Goal: Task Accomplishment & Management: Use online tool/utility

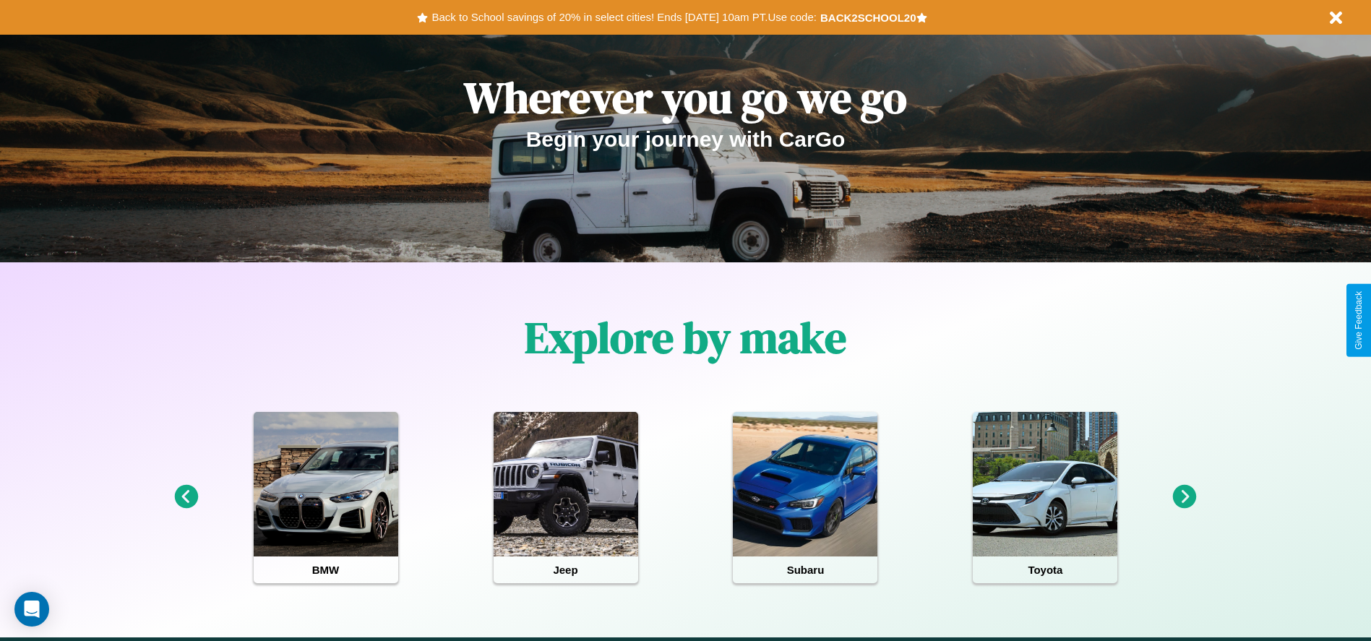
scroll to position [300, 0]
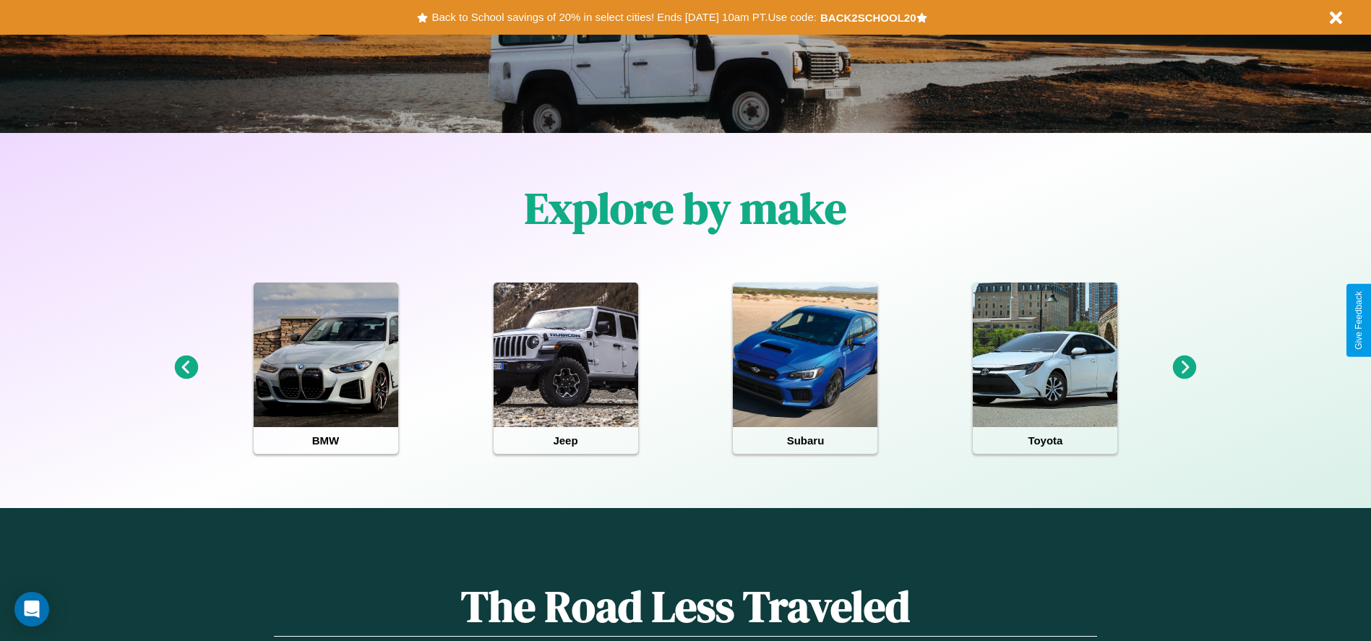
click at [1185, 368] on icon at bounding box center [1185, 368] width 24 height 24
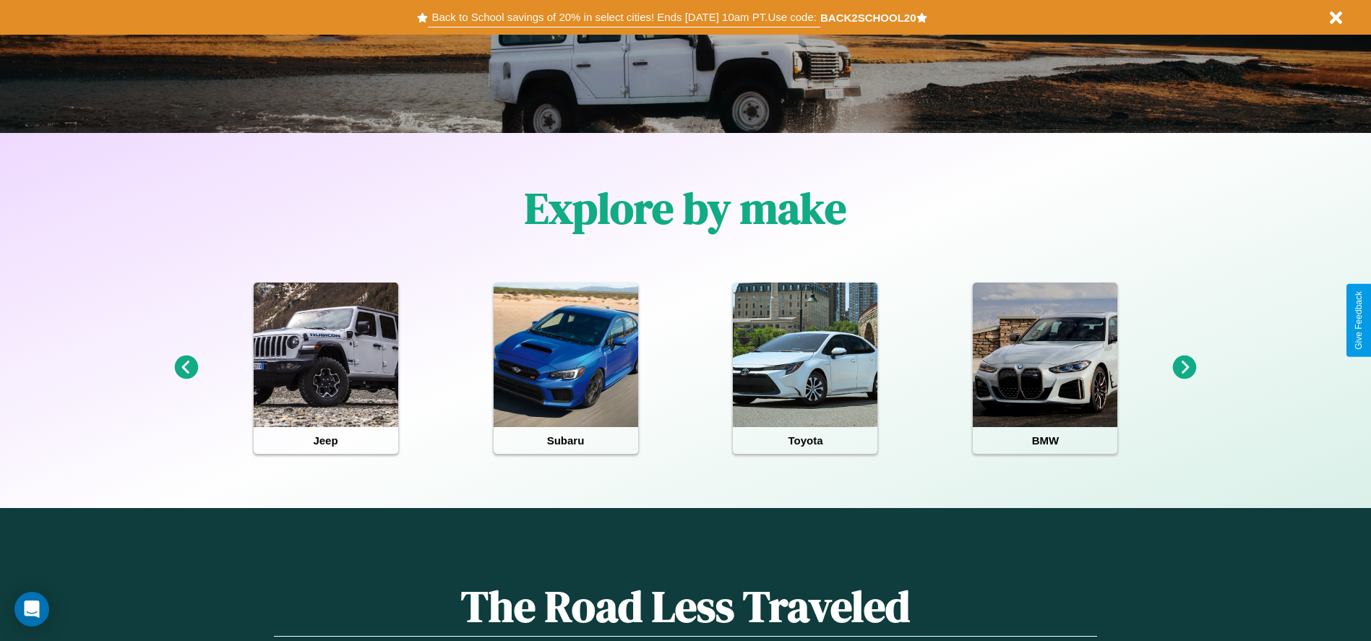
click at [624, 17] on button "Back to School savings of 20% in select cities! Ends [DATE] 10am PT. Use code:" at bounding box center [624, 17] width 392 height 20
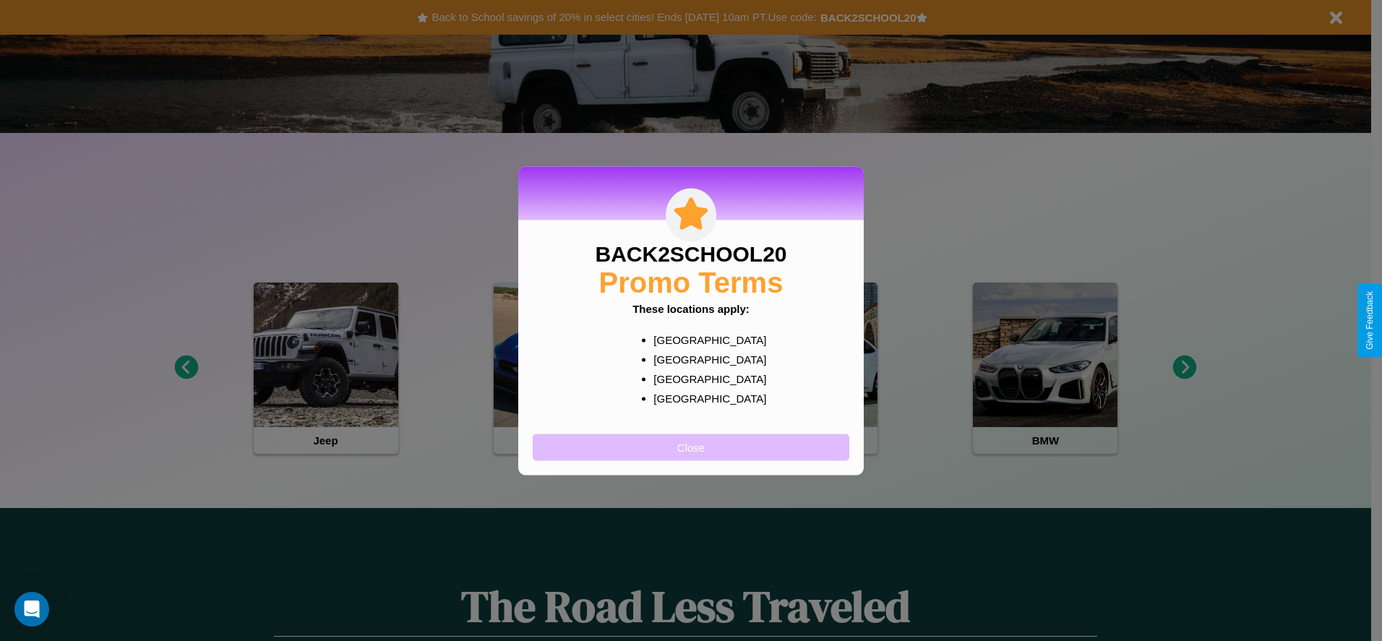
click at [691, 447] on button "Close" at bounding box center [691, 447] width 317 height 27
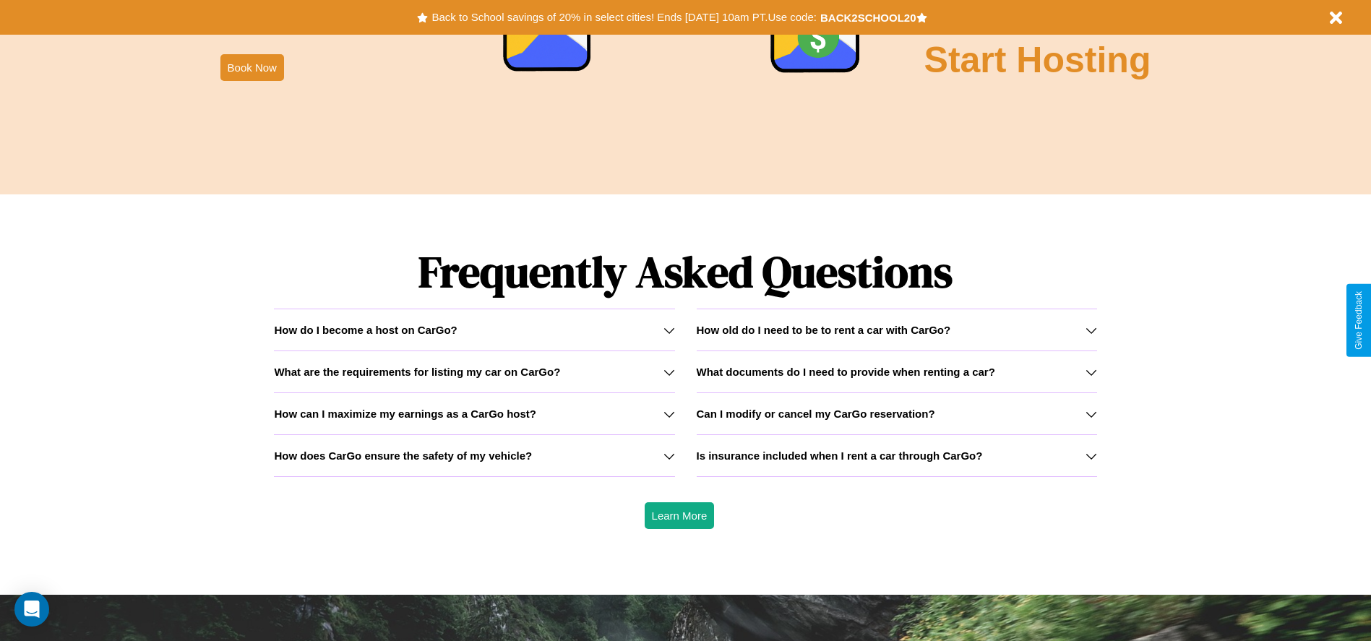
scroll to position [2074, 0]
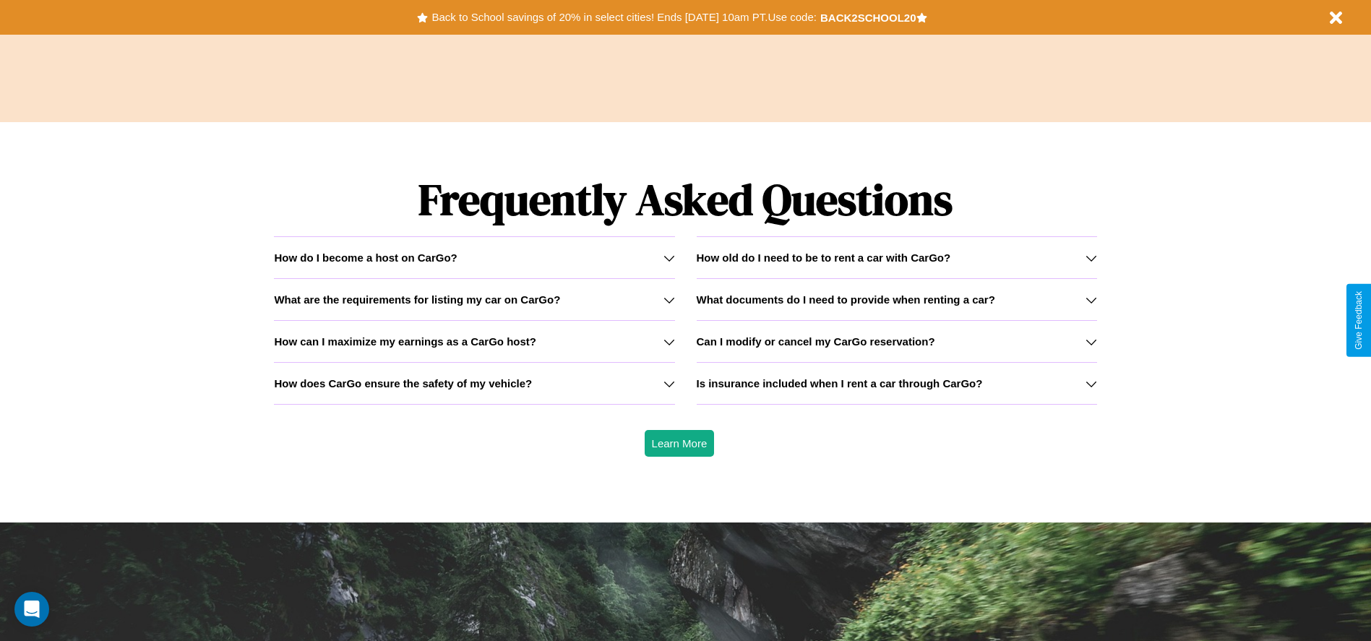
click at [1091, 383] on icon at bounding box center [1092, 384] width 12 height 12
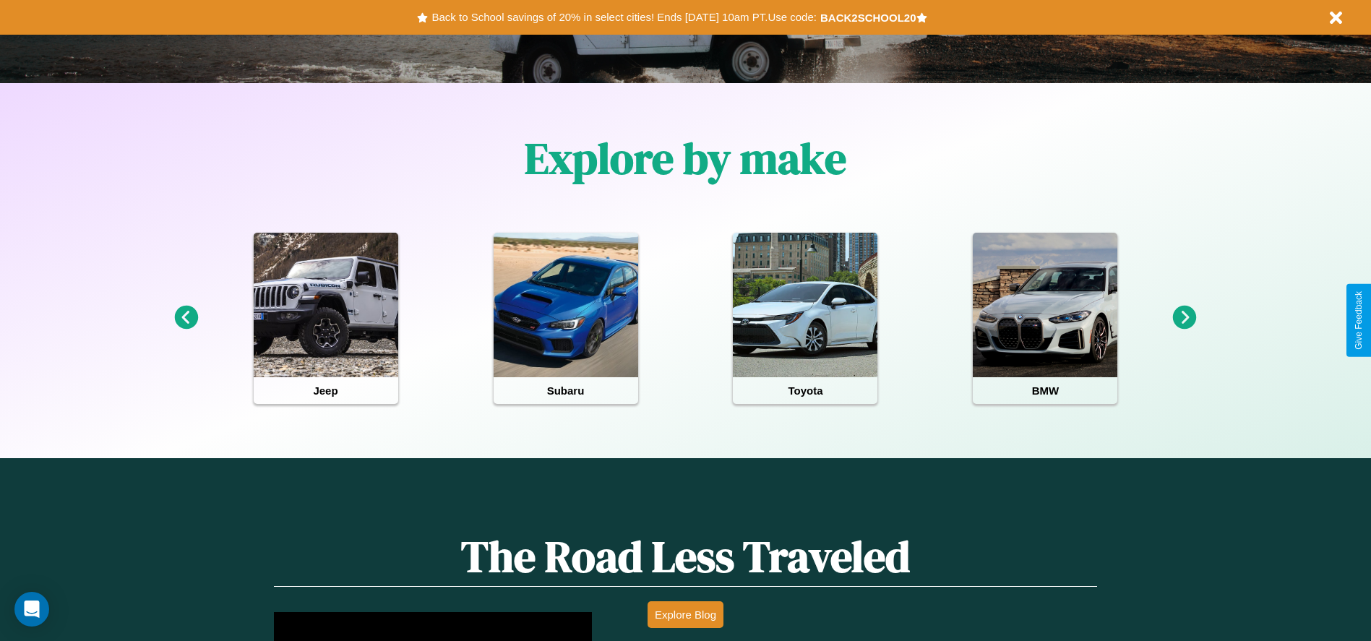
scroll to position [300, 0]
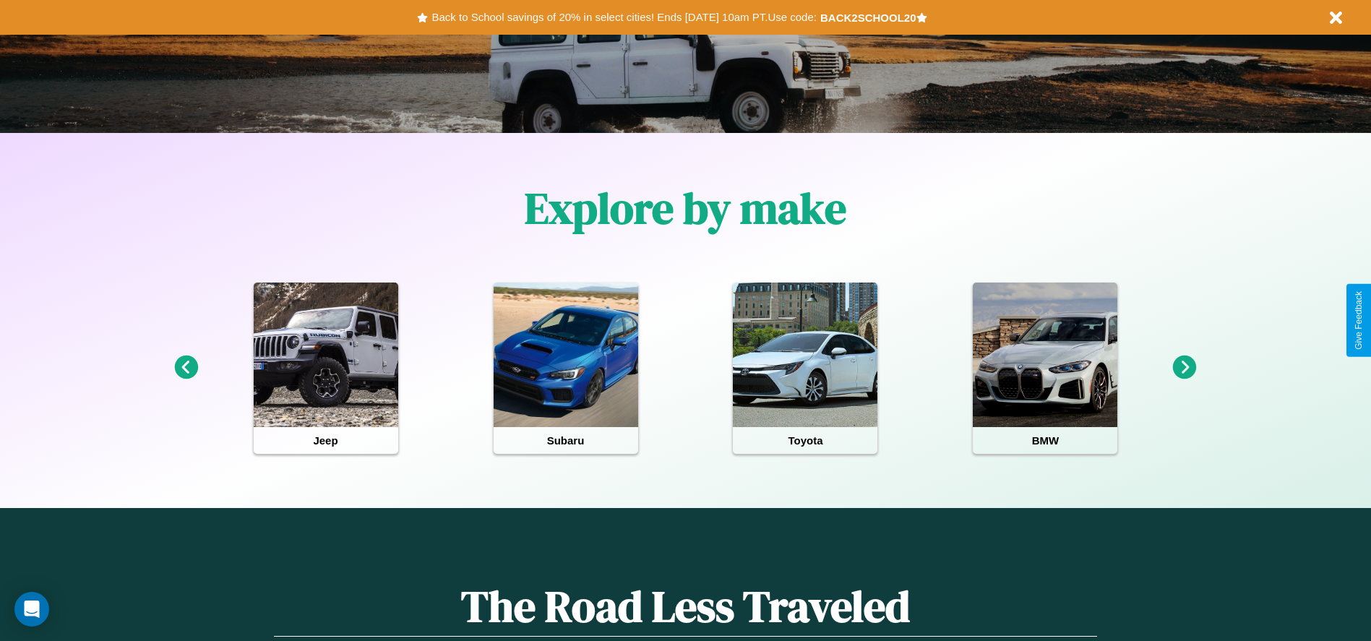
click at [1185, 368] on icon at bounding box center [1185, 368] width 24 height 24
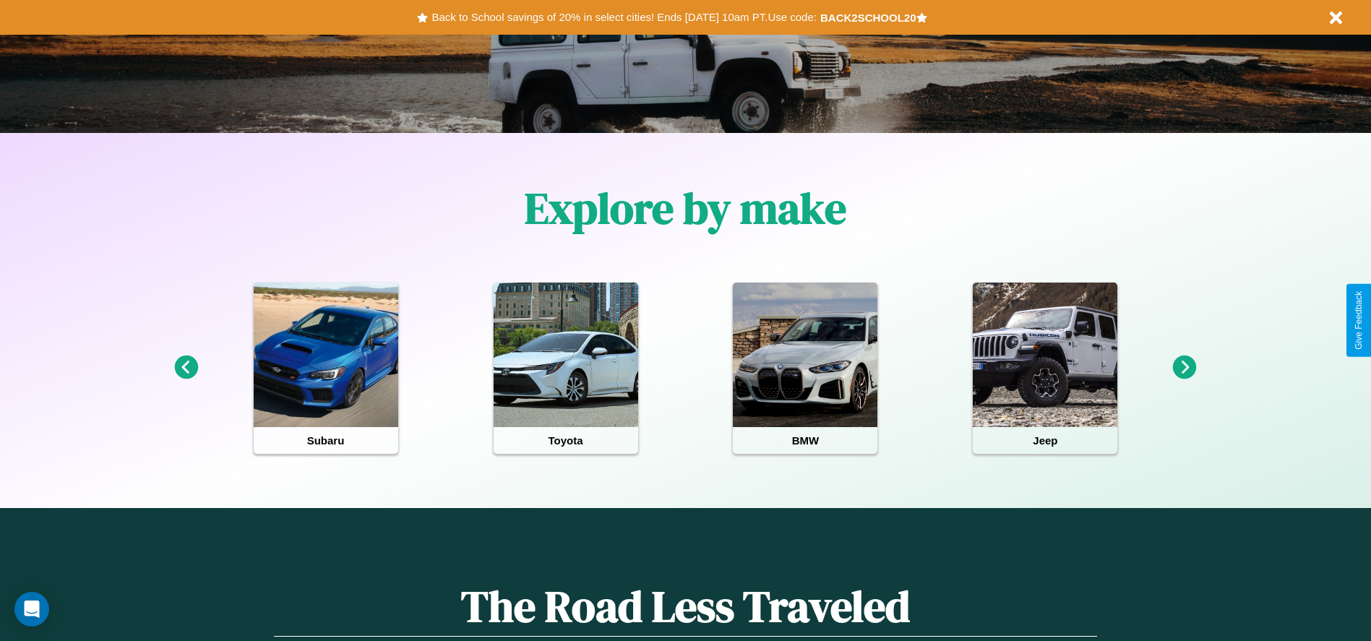
click at [186, 368] on icon at bounding box center [186, 368] width 24 height 24
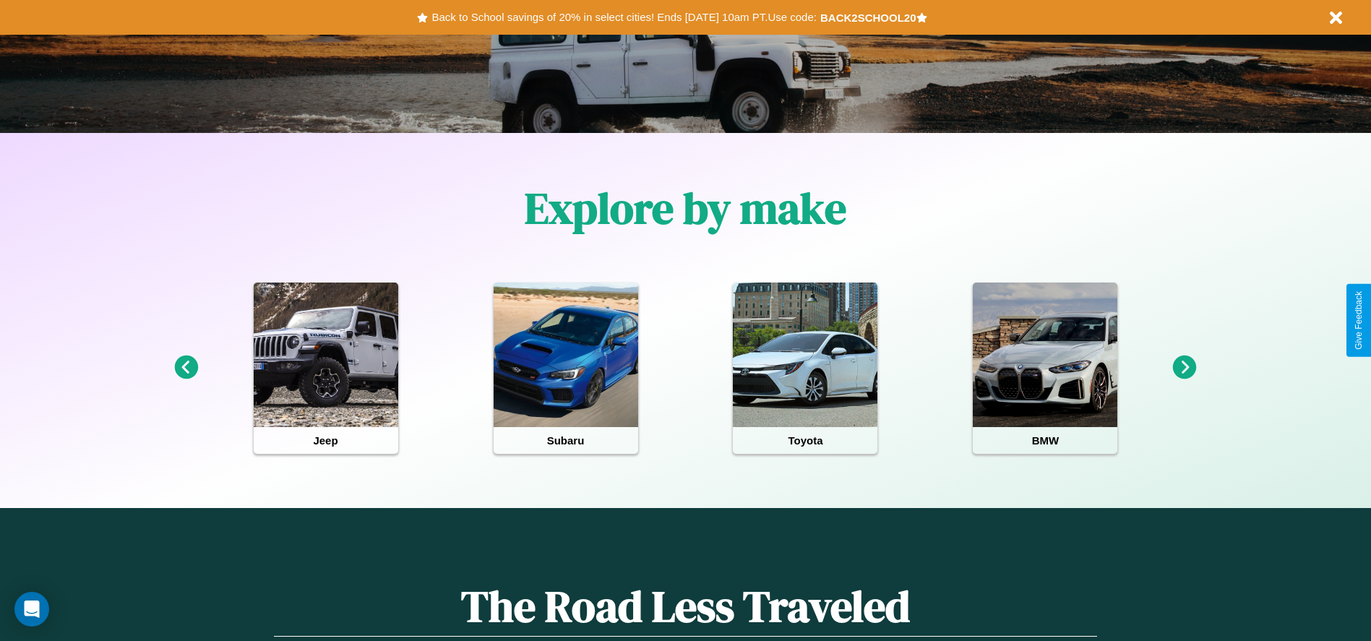
click at [1185, 368] on icon at bounding box center [1185, 368] width 24 height 24
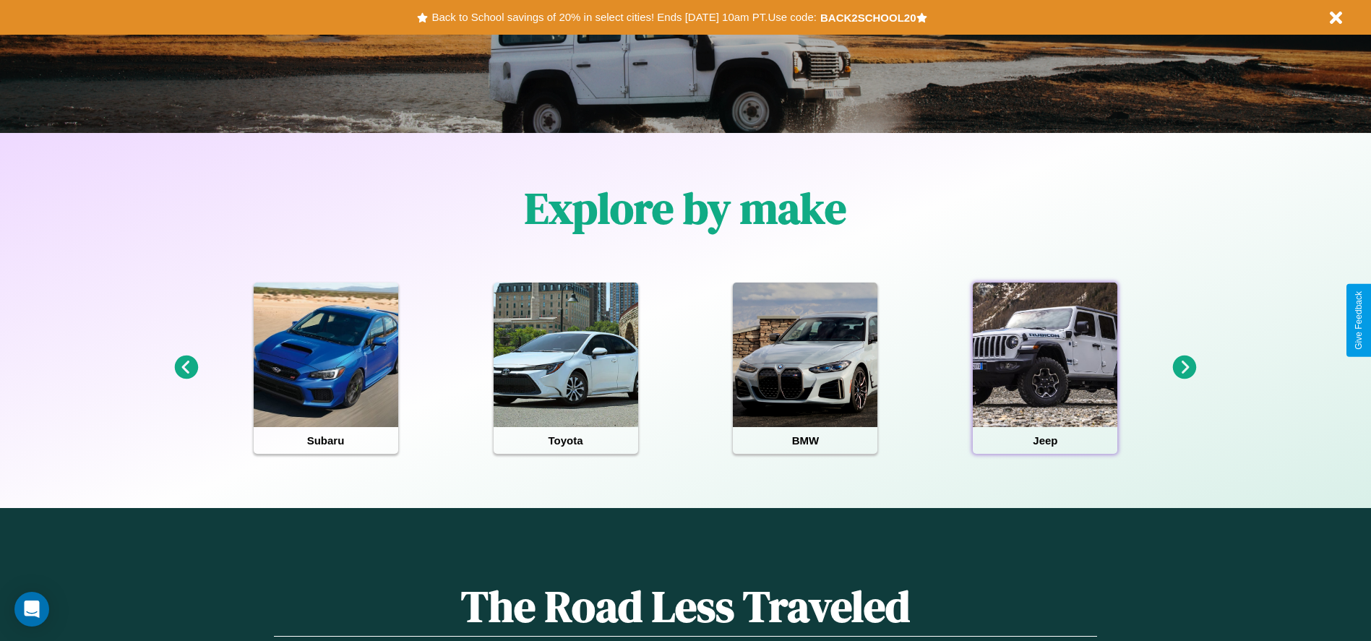
click at [1045, 368] on div at bounding box center [1045, 355] width 145 height 145
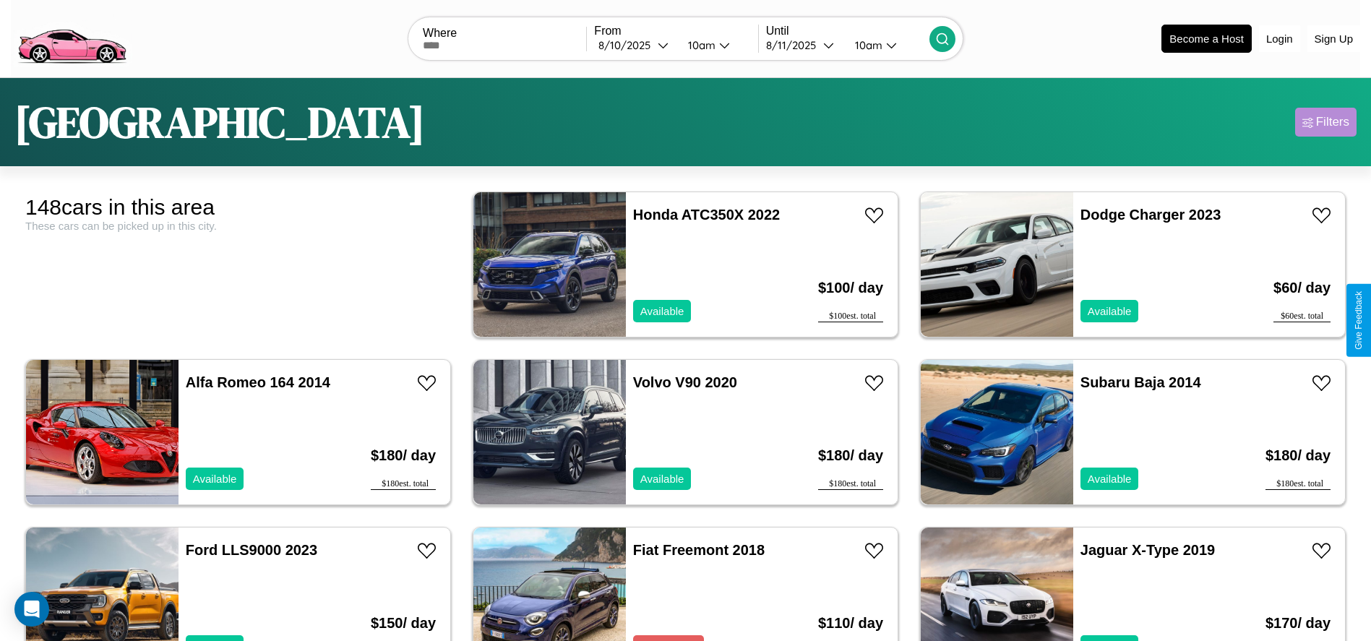
click at [1326, 122] on div "Filters" at bounding box center [1333, 122] width 33 height 14
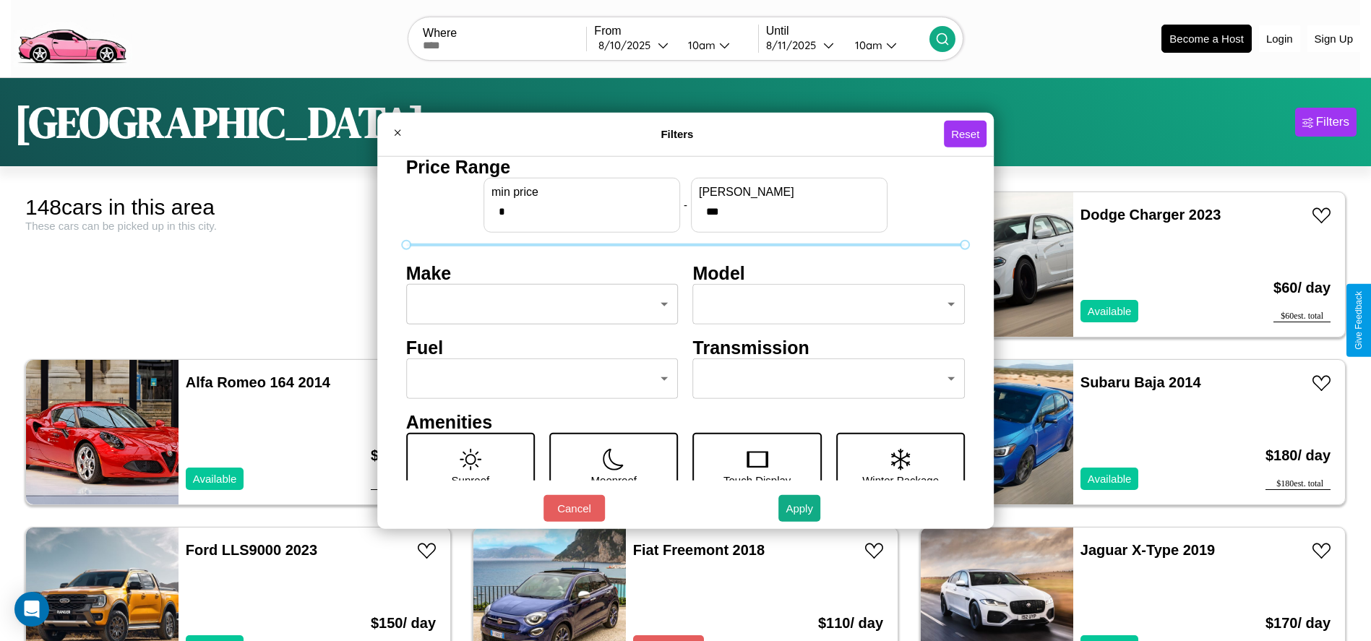
click at [538, 304] on body "CarGo Where From [DATE] 10am Until [DATE] 10am Become a Host Login Sign Up Toky…" at bounding box center [685, 365] width 1371 height 731
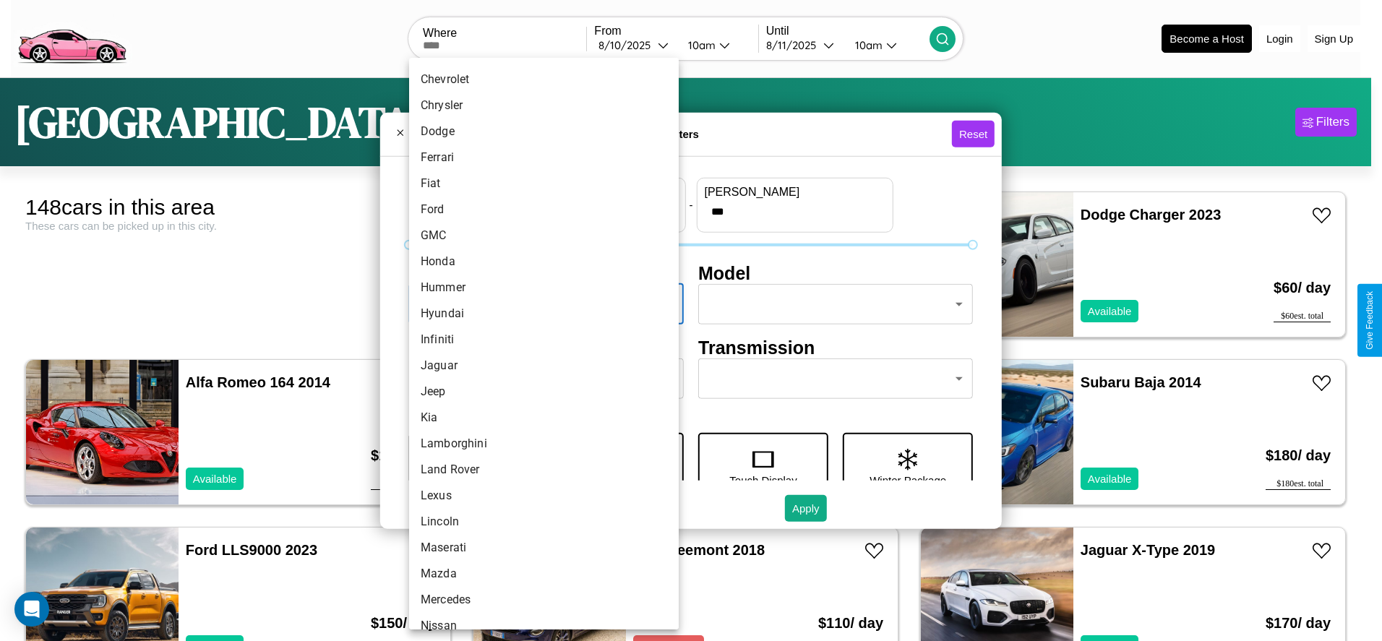
scroll to position [280, 0]
click at [539, 343] on li "Jeep" at bounding box center [544, 343] width 270 height 26
type input "****"
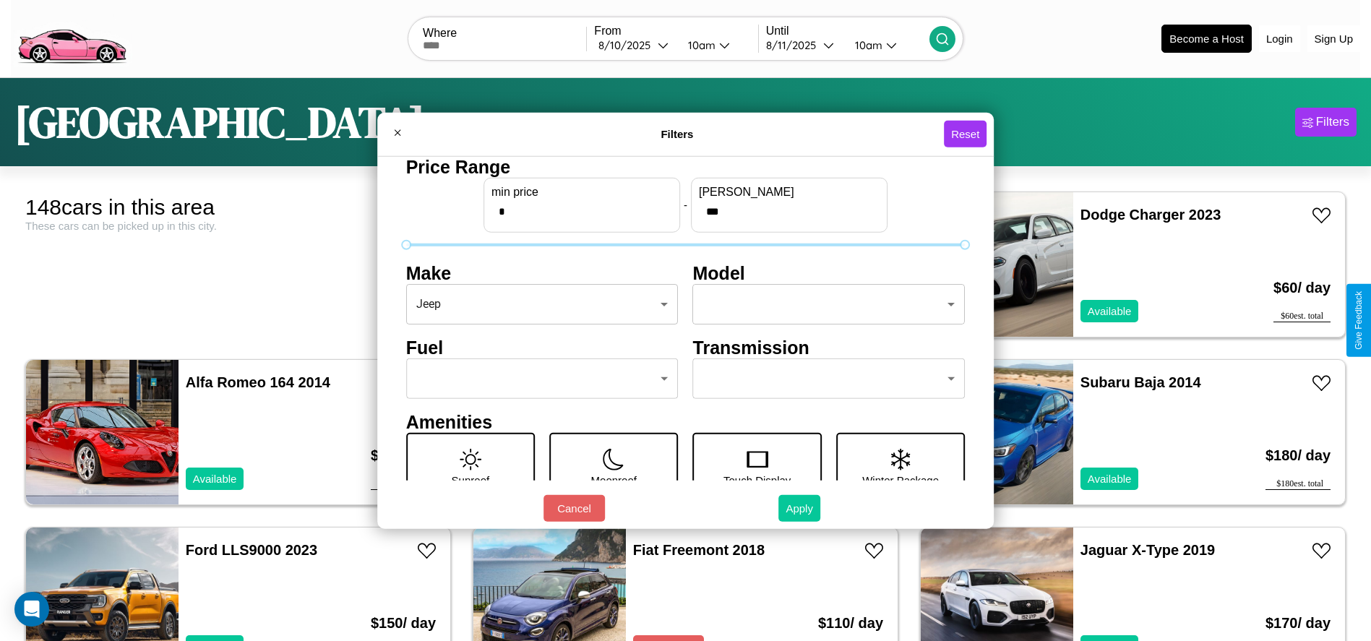
click at [800, 508] on button "Apply" at bounding box center [800, 508] width 42 height 27
